Goal: Information Seeking & Learning: Understand process/instructions

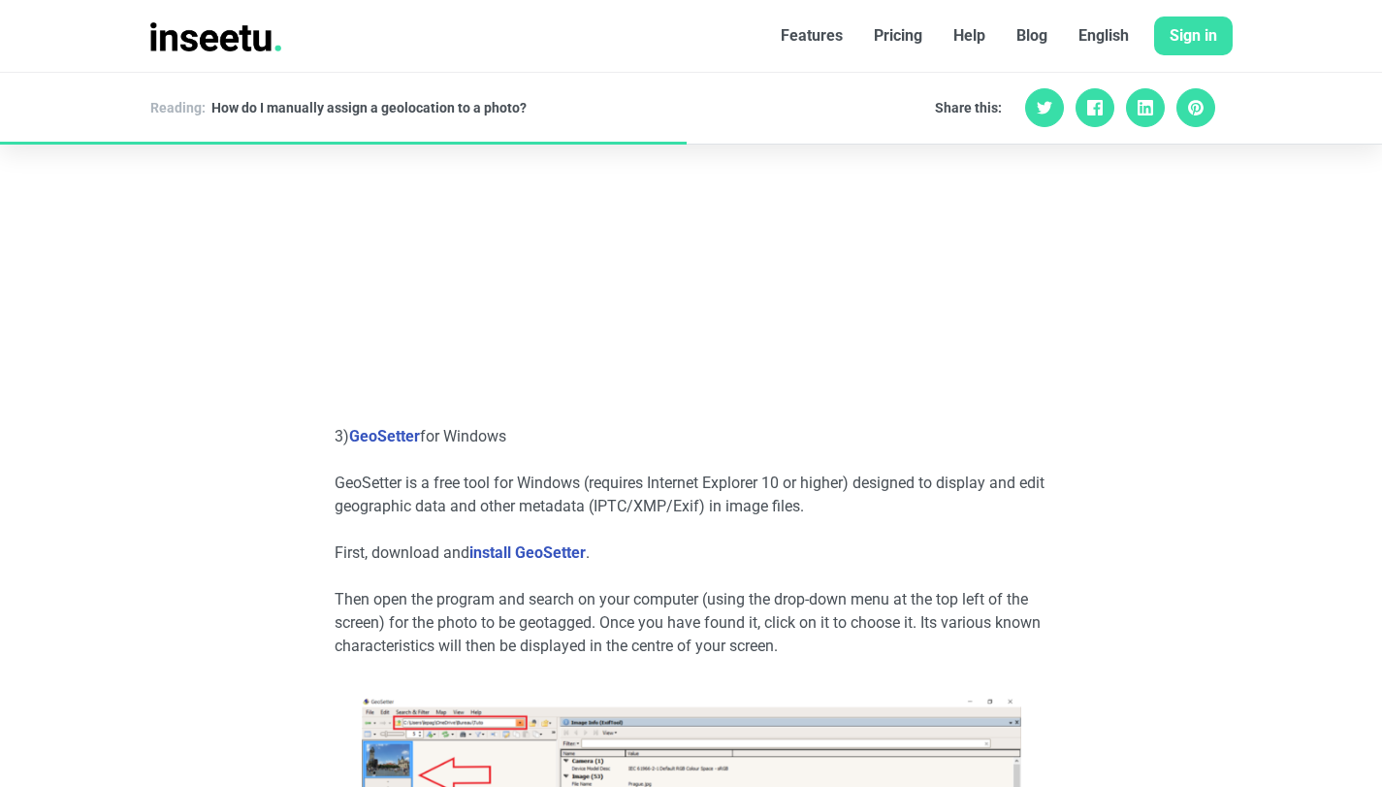
scroll to position [2400, 0]
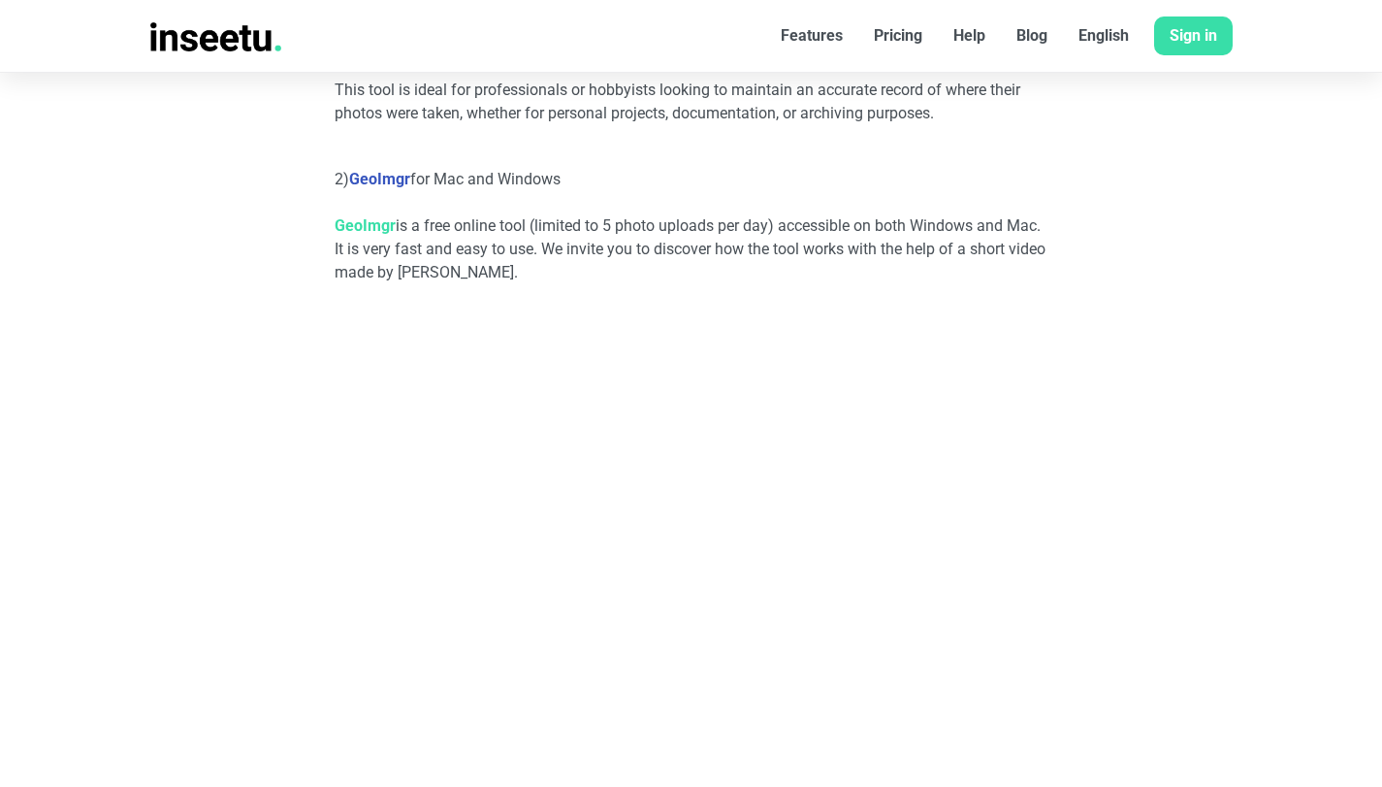
click at [367, 234] on link "GeoImgr" at bounding box center [365, 225] width 61 height 18
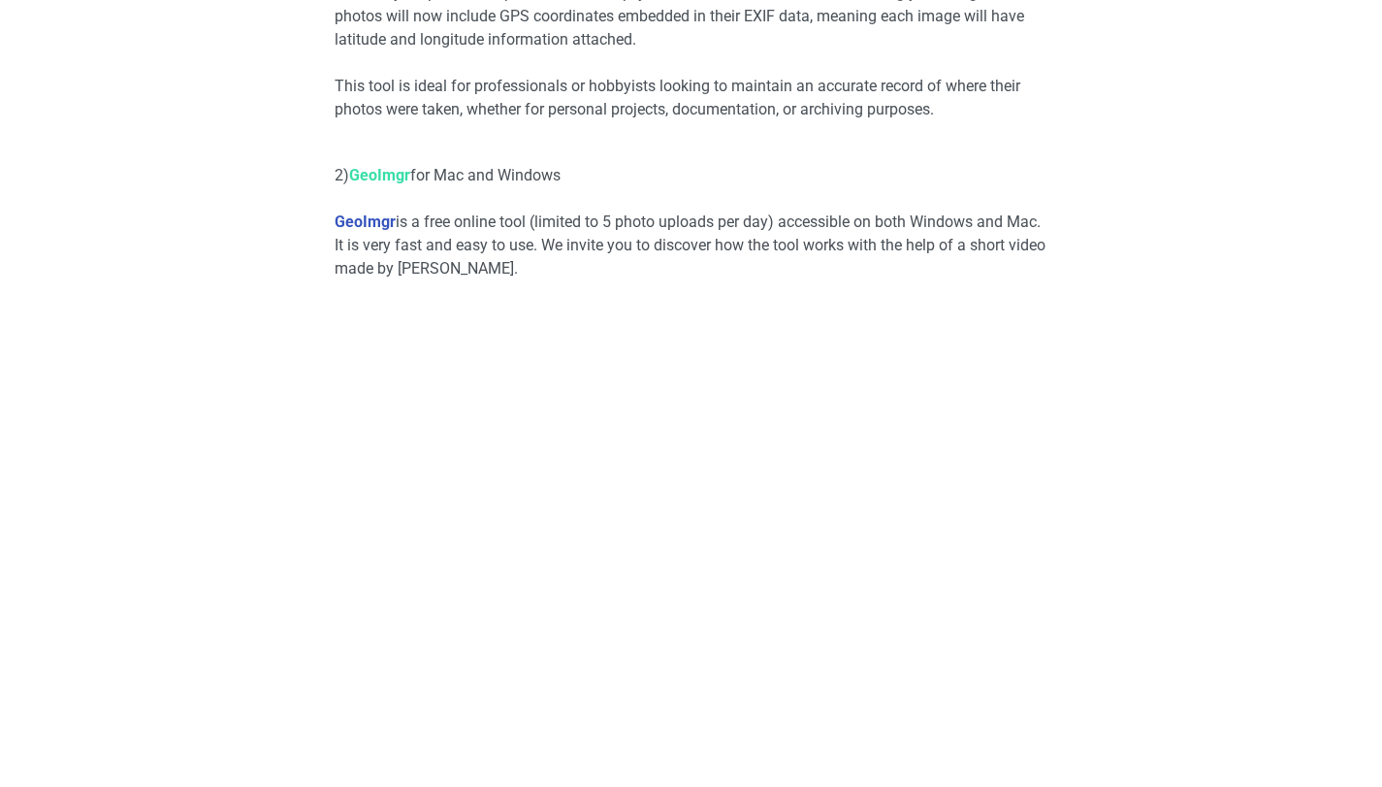
click at [386, 171] on link "GeoImgr" at bounding box center [379, 175] width 61 height 18
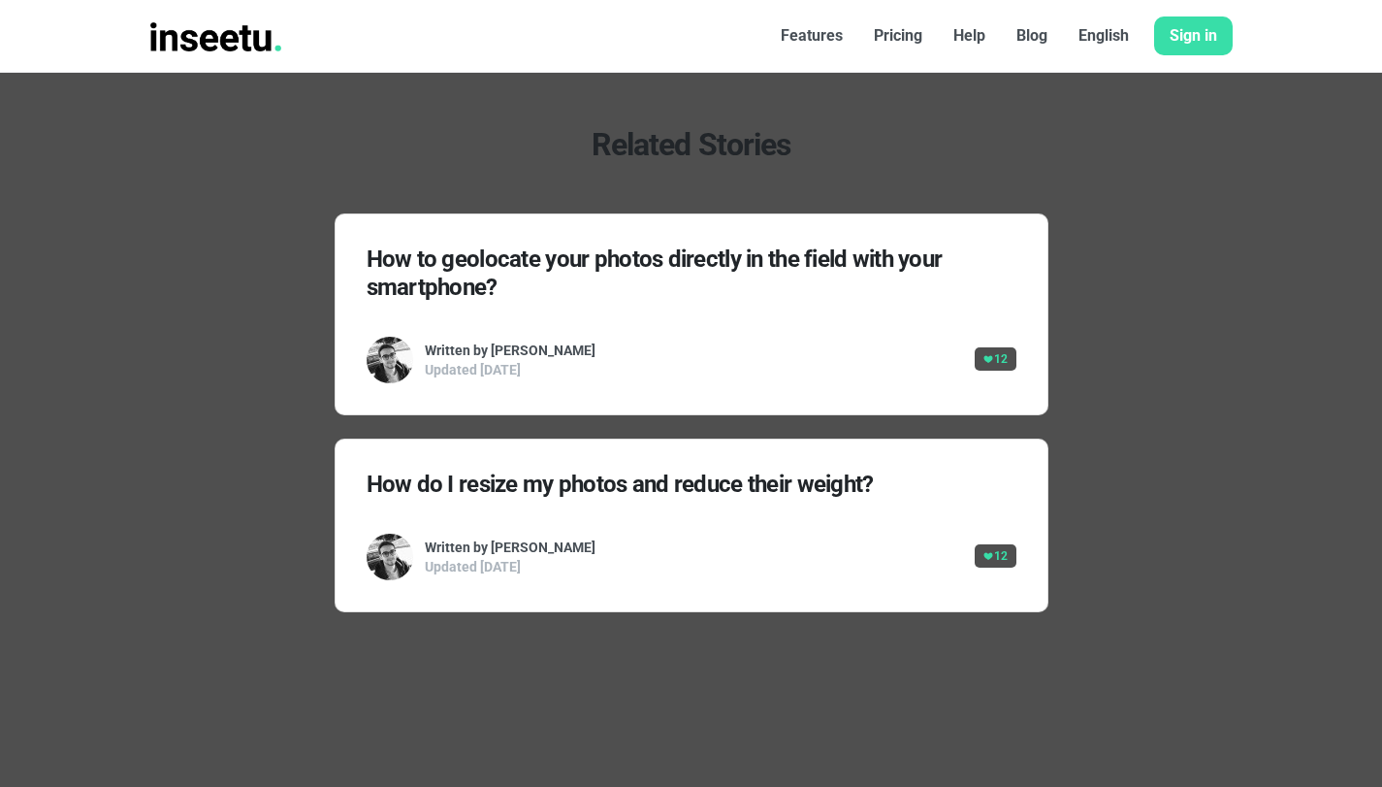
scroll to position [6183, 0]
